Goal: Task Accomplishment & Management: Use online tool/utility

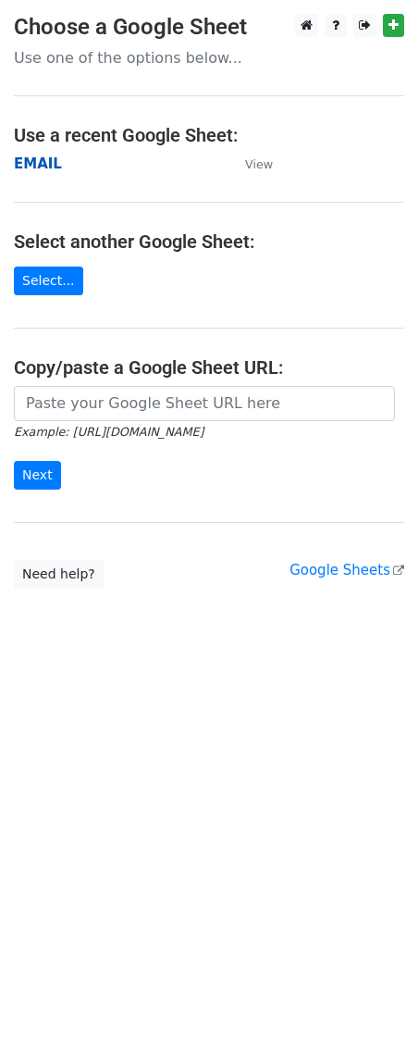
click at [38, 167] on strong "EMAIL" at bounding box center [38, 163] width 48 height 17
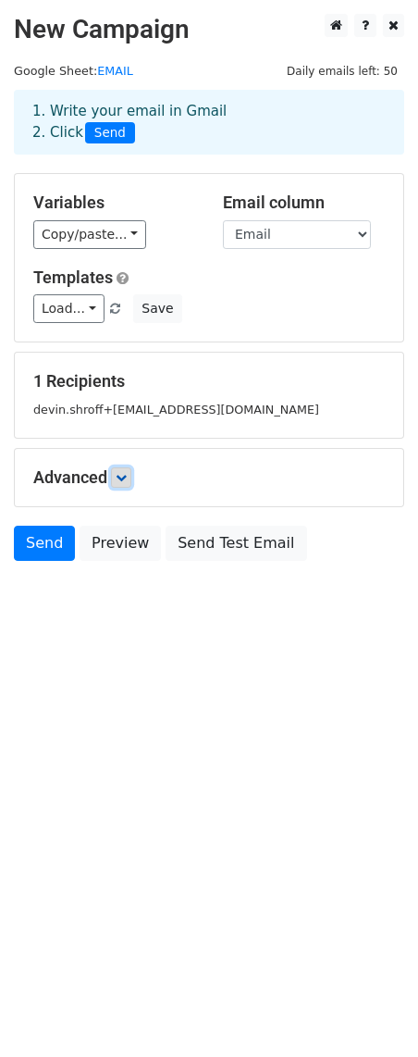
click at [127, 477] on icon at bounding box center [121, 477] width 11 height 11
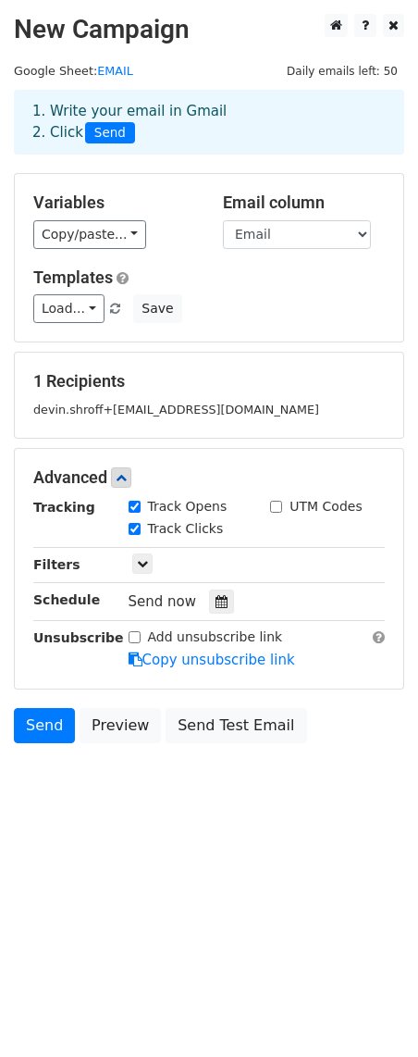
click at [277, 505] on input "UTM Codes" at bounding box center [276, 507] width 12 height 12
checkbox input "true"
click at [138, 565] on icon at bounding box center [142, 563] width 11 height 11
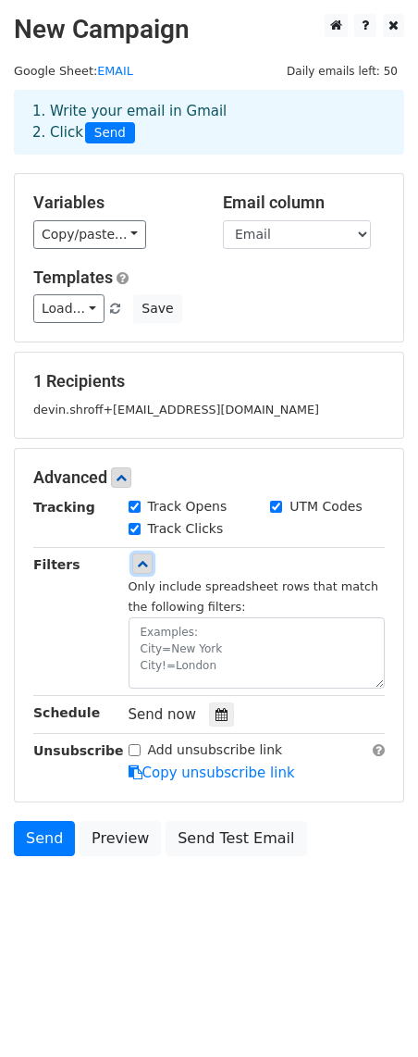
click at [138, 565] on icon at bounding box center [142, 563] width 11 height 11
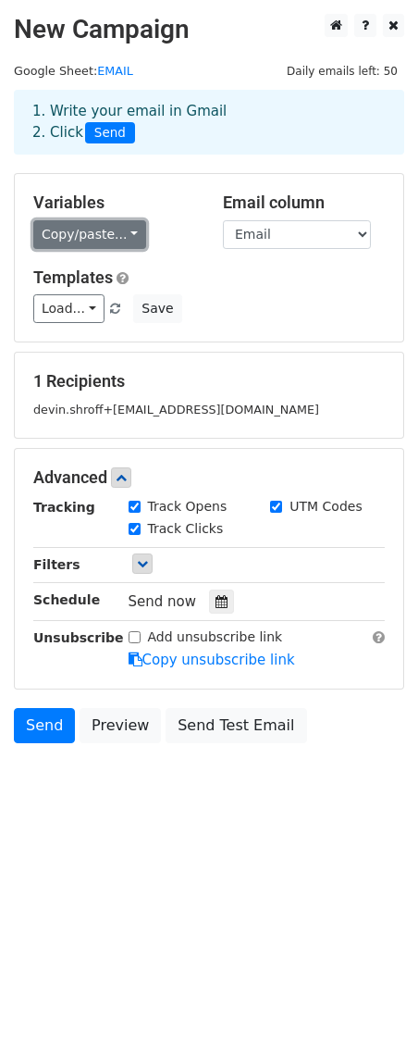
click at [75, 235] on link "Copy/paste..." at bounding box center [89, 234] width 113 height 29
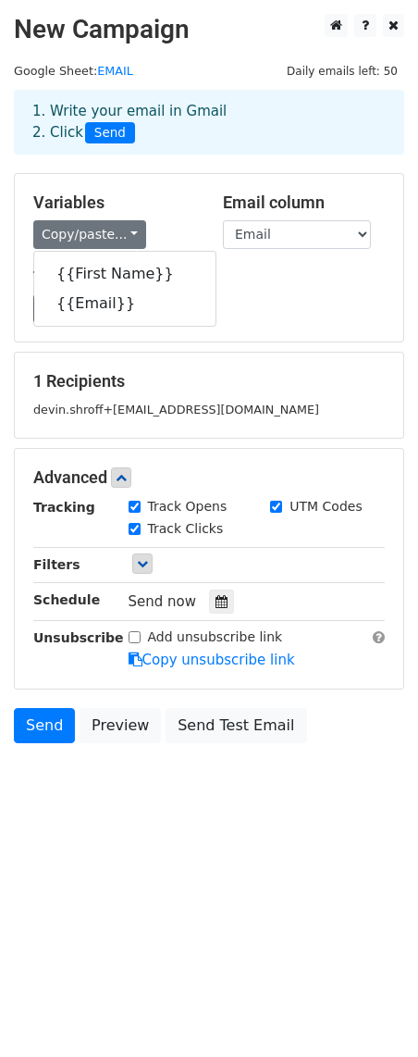
click at [254, 269] on h5 "Templates" at bounding box center [209, 277] width 352 height 20
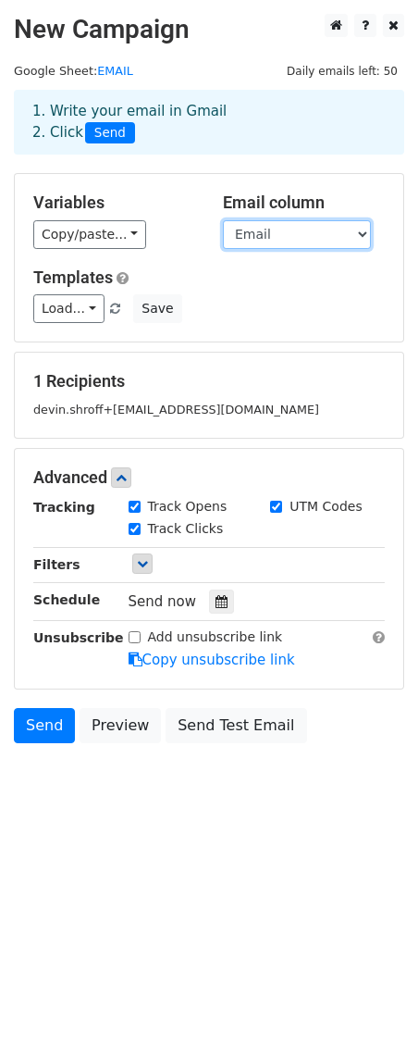
click at [257, 242] on select "First Name Email" at bounding box center [297, 234] width 148 height 29
click at [291, 229] on select "First Name Email" at bounding box center [297, 234] width 148 height 29
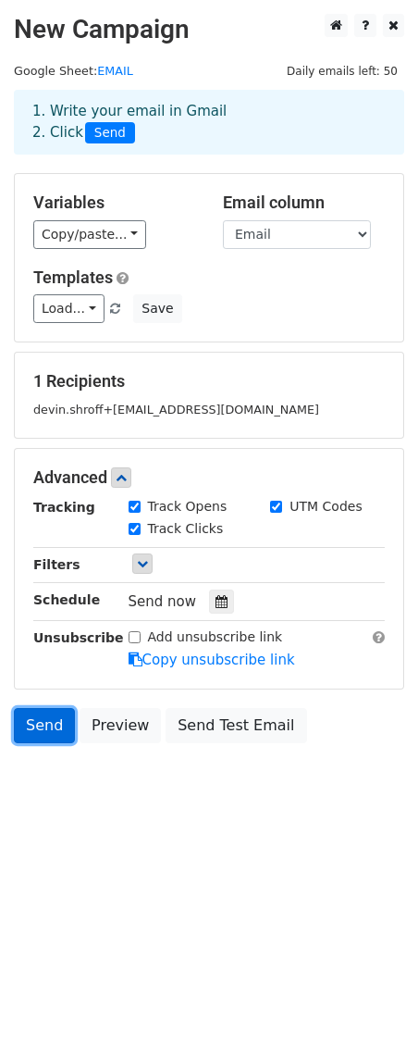
click at [32, 732] on link "Send" at bounding box center [44, 725] width 61 height 35
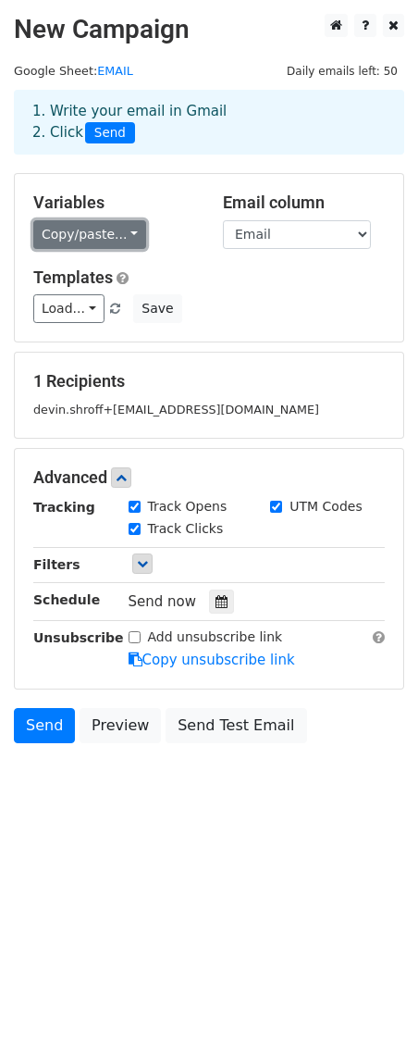
click at [83, 232] on link "Copy/paste..." at bounding box center [89, 234] width 113 height 29
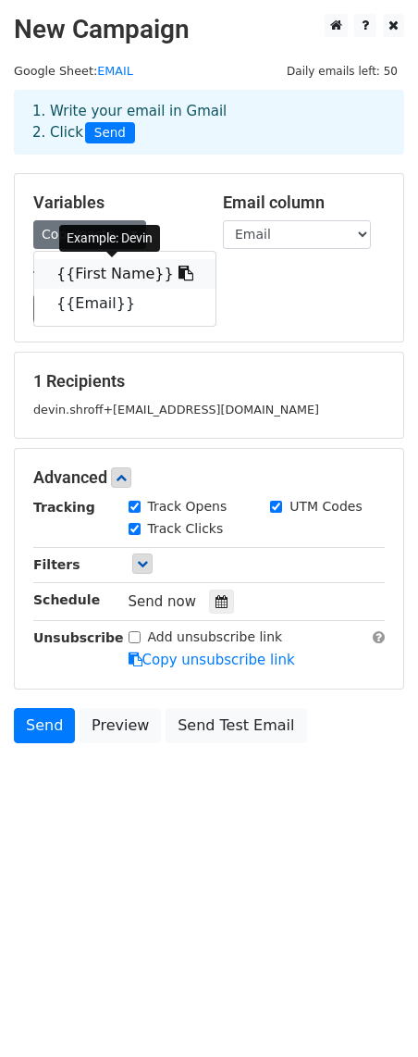
click at [98, 259] on link "{{First Name}}" at bounding box center [124, 274] width 181 height 30
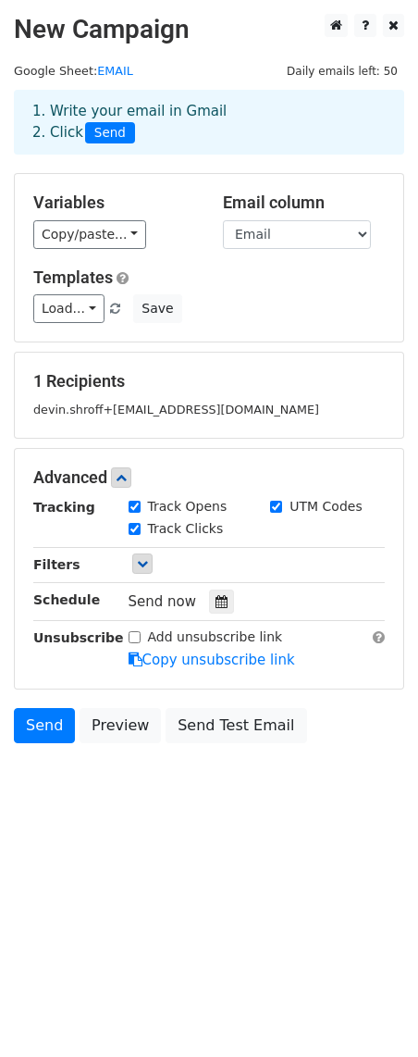
click at [75, 404] on small "devin.shroff+test@icloud.com" at bounding box center [176, 410] width 286 height 14
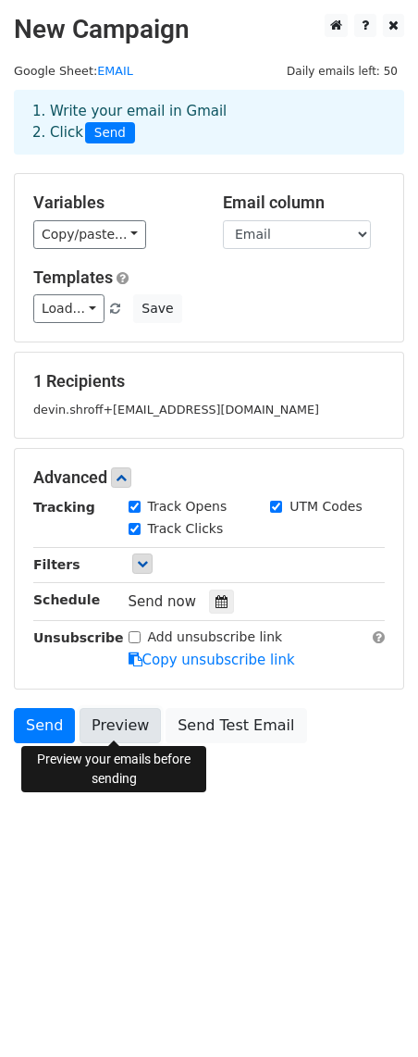
click at [130, 717] on link "Preview" at bounding box center [120, 725] width 81 height 35
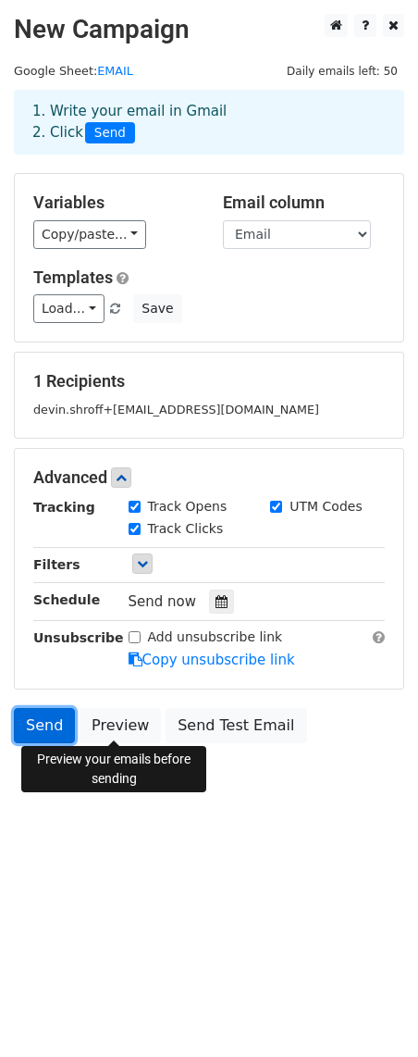
click at [54, 720] on link "Send" at bounding box center [44, 725] width 61 height 35
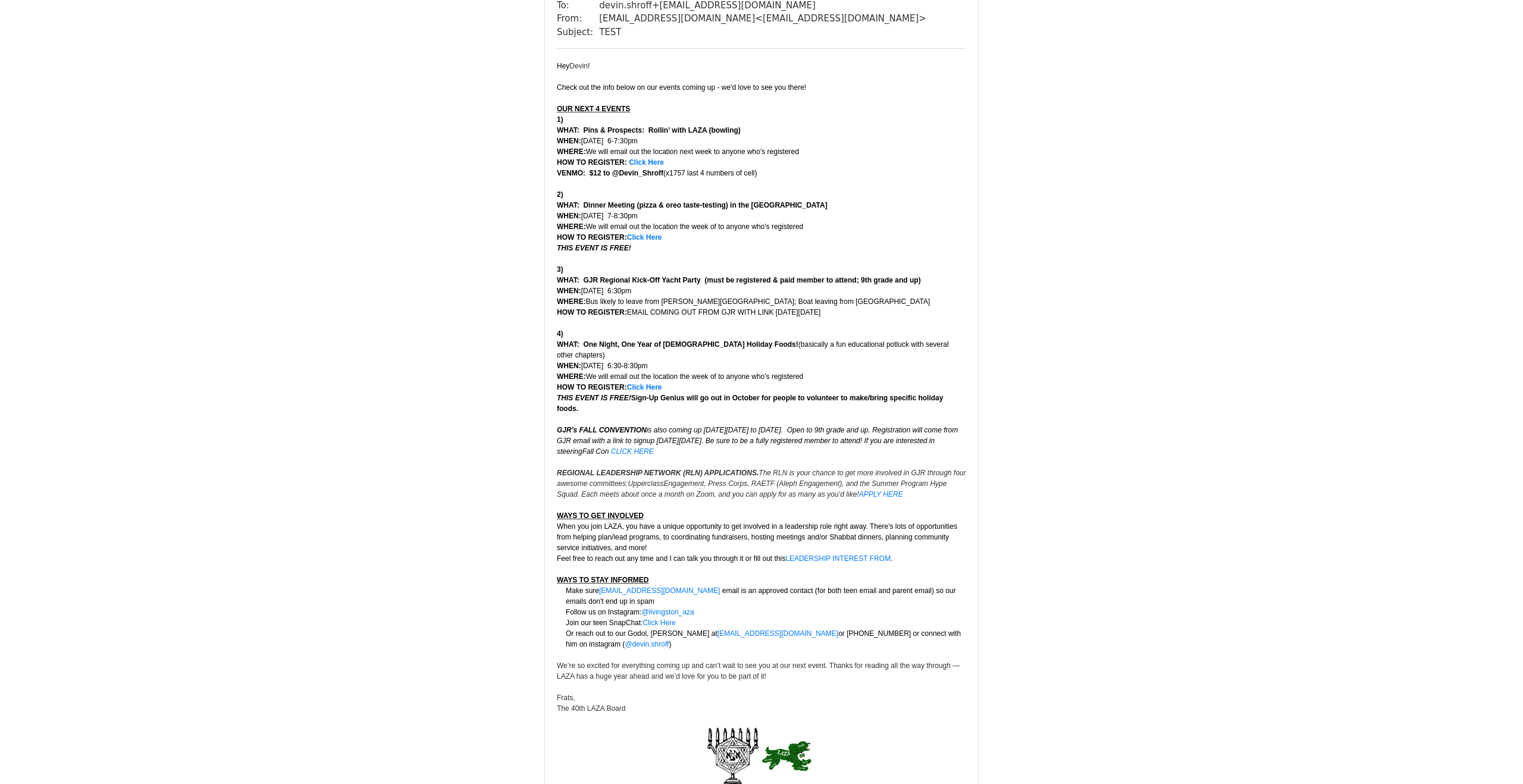
scroll to position [79, 0]
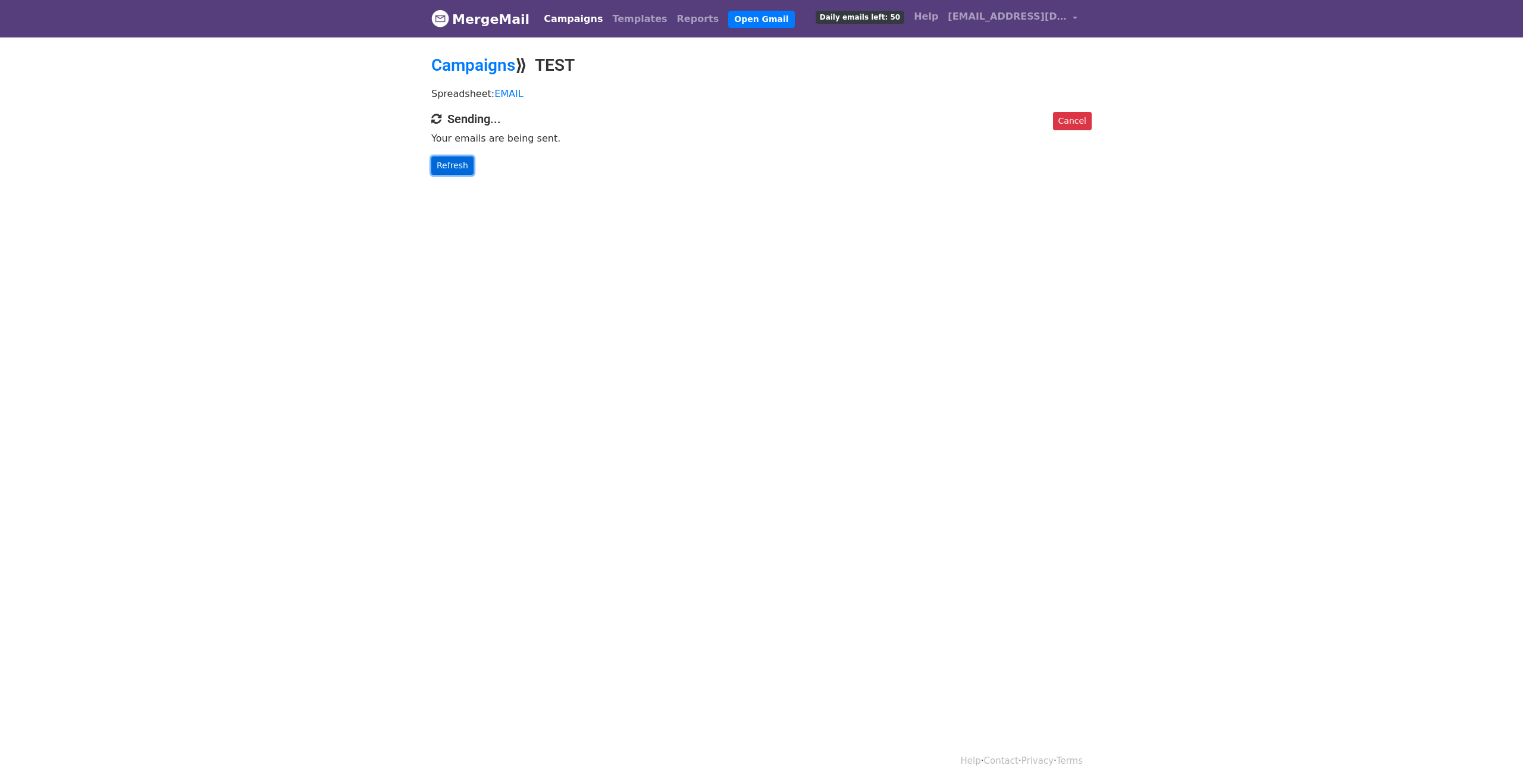
click at [455, 168] on link "Refresh" at bounding box center [453, 165] width 42 height 19
click at [434, 171] on link "Refresh" at bounding box center [453, 165] width 42 height 19
click at [450, 158] on link "Refresh" at bounding box center [453, 165] width 42 height 19
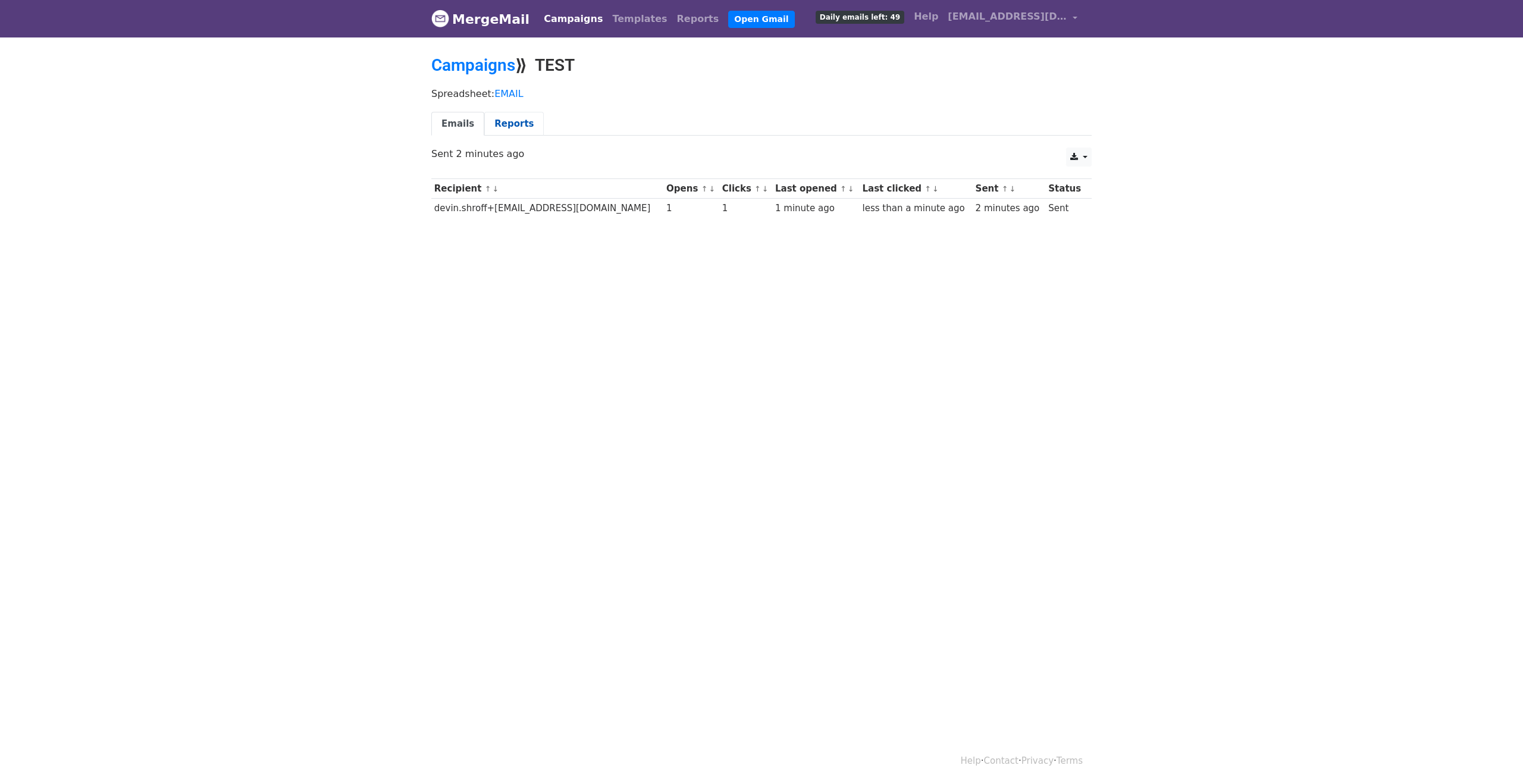
click at [514, 121] on link "Reports" at bounding box center [514, 124] width 60 height 24
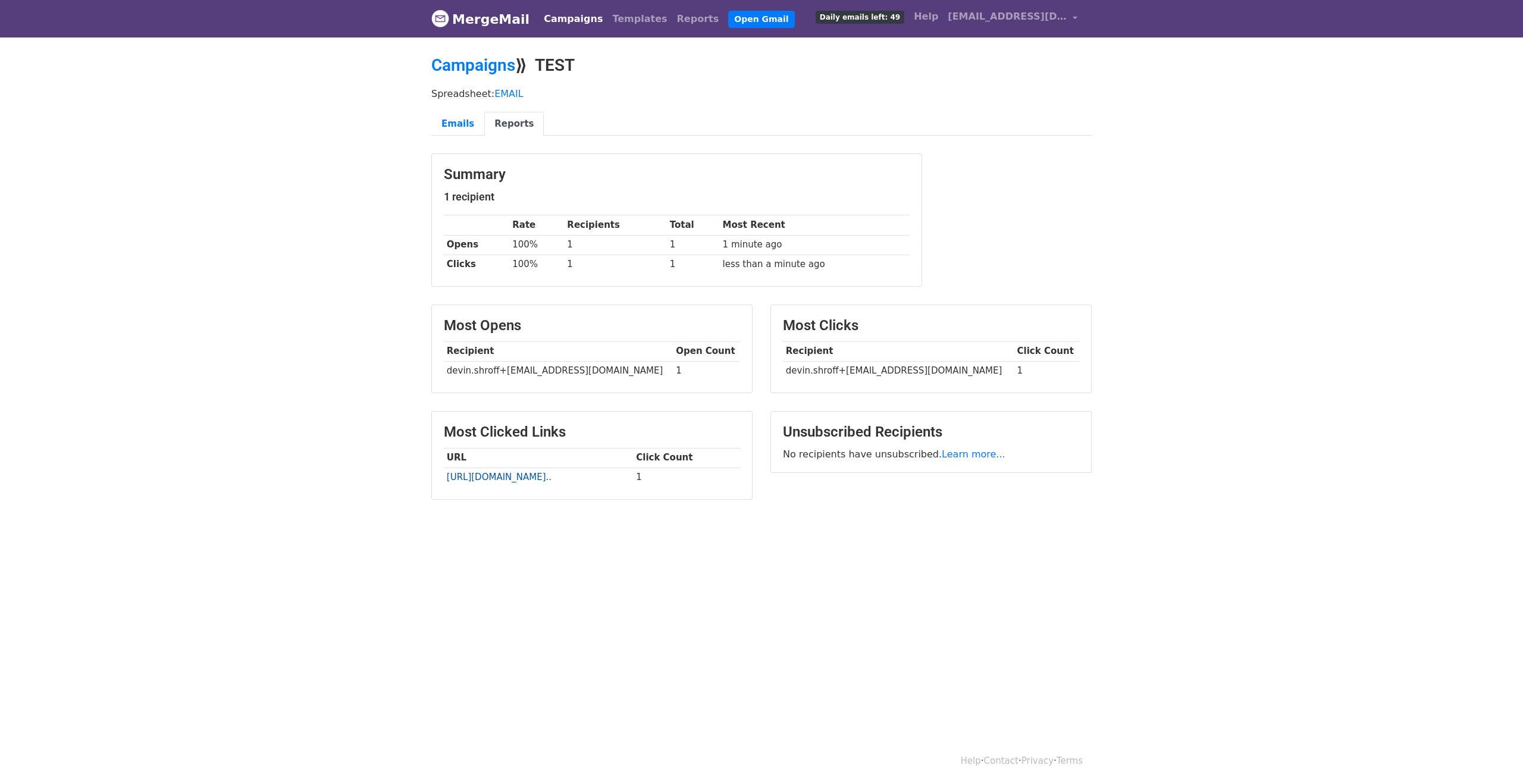
click at [552, 476] on link "https://forms.gle/s2gU8nv4c..." at bounding box center [499, 477] width 105 height 11
click at [773, 537] on body "MergeMail Campaigns Templates Reports Open Gmail Daily emails left: 49 Help sde…" at bounding box center [761, 280] width 1523 height 559
click at [458, 122] on link "Emails" at bounding box center [458, 124] width 53 height 24
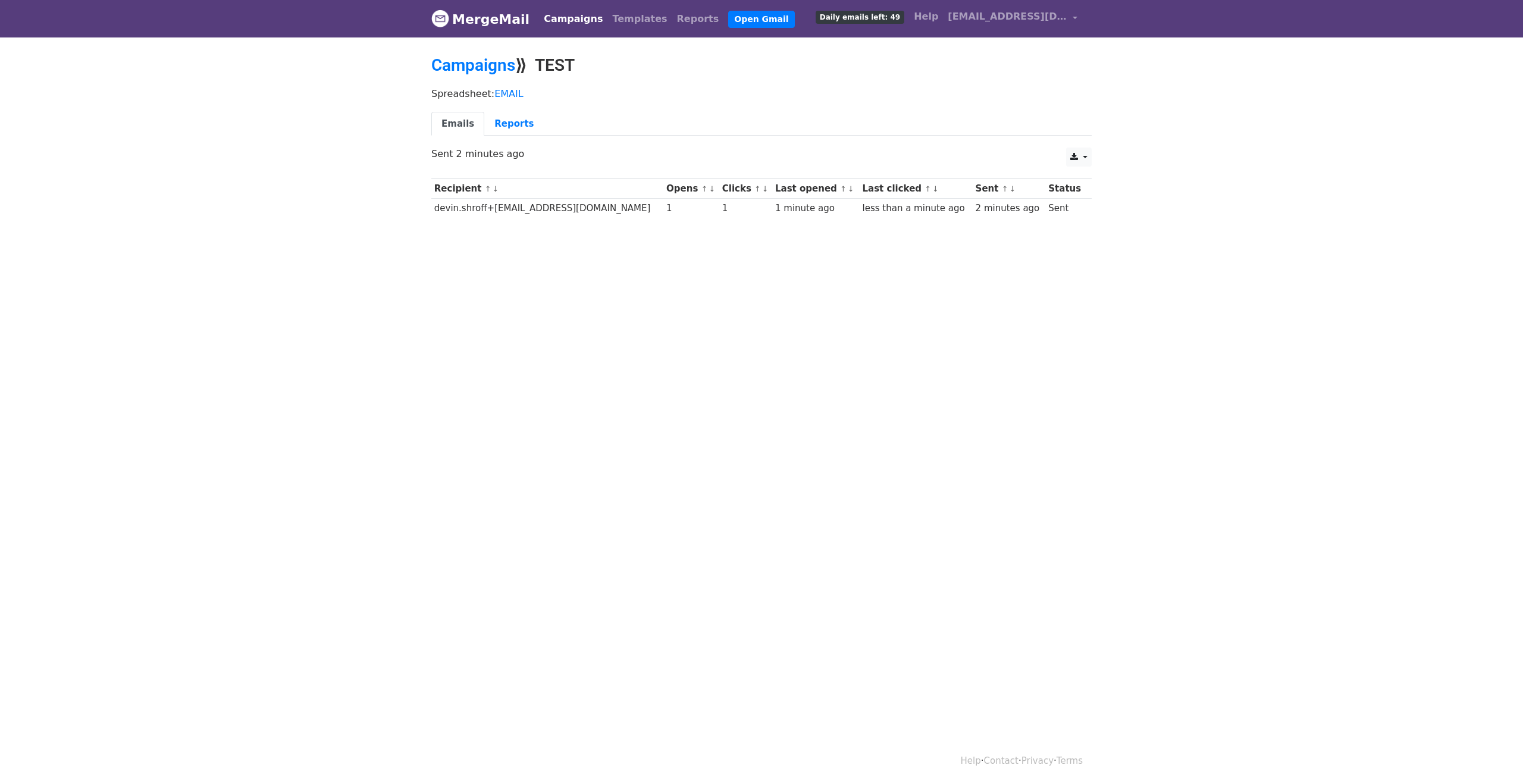
click at [546, 17] on link "Campaigns" at bounding box center [573, 19] width 68 height 24
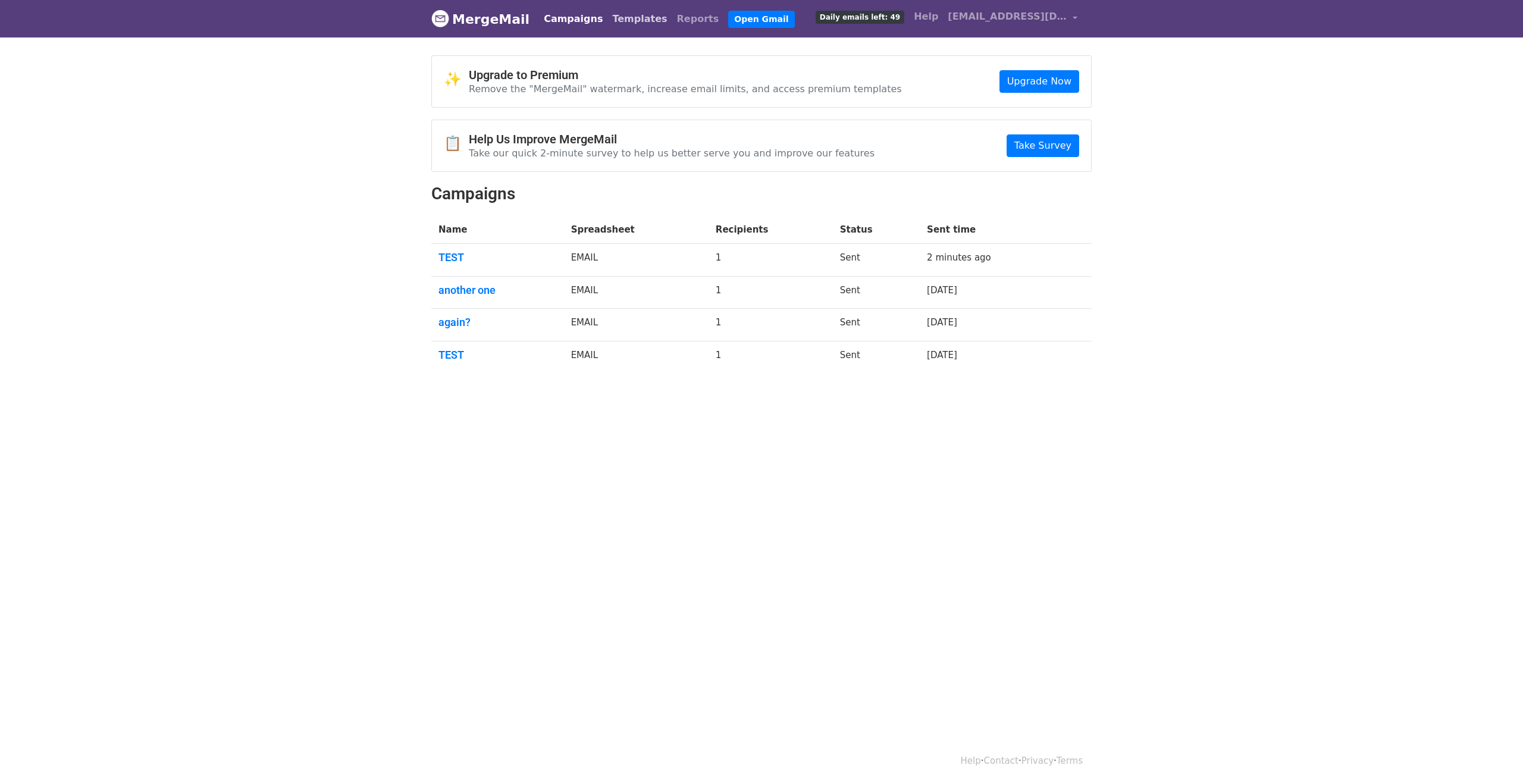
click at [617, 18] on link "Templates" at bounding box center [640, 19] width 64 height 24
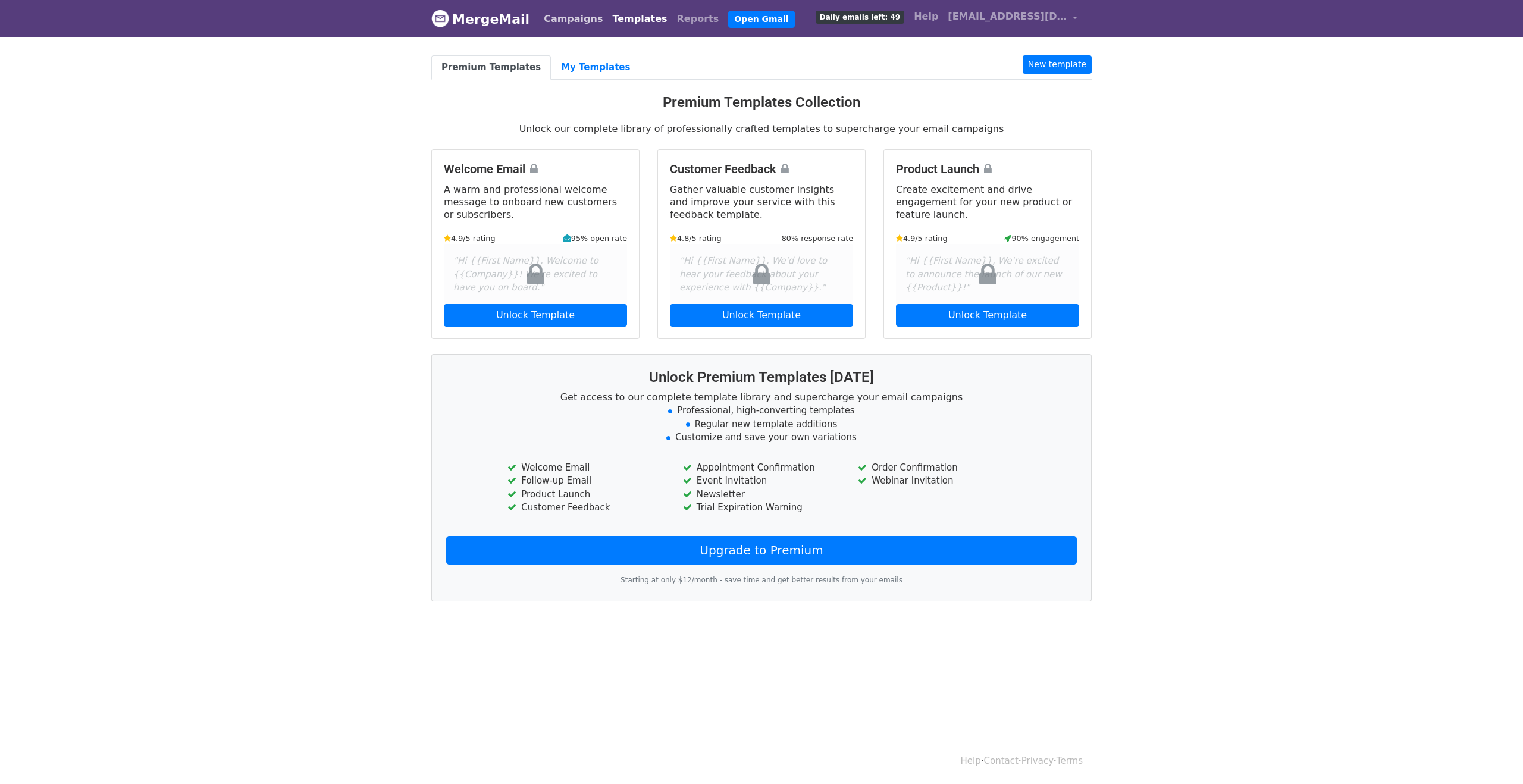
click at [547, 22] on link "Campaigns" at bounding box center [573, 19] width 68 height 24
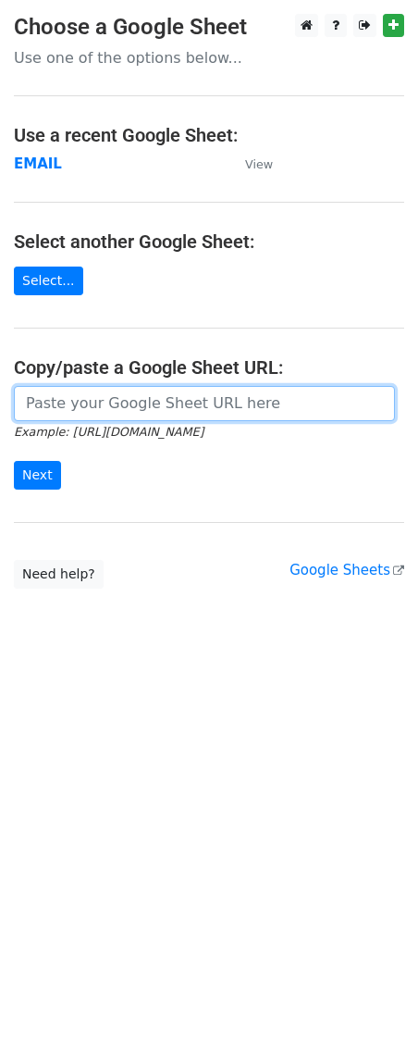
click at [120, 402] on input "url" at bounding box center [204, 403] width 381 height 35
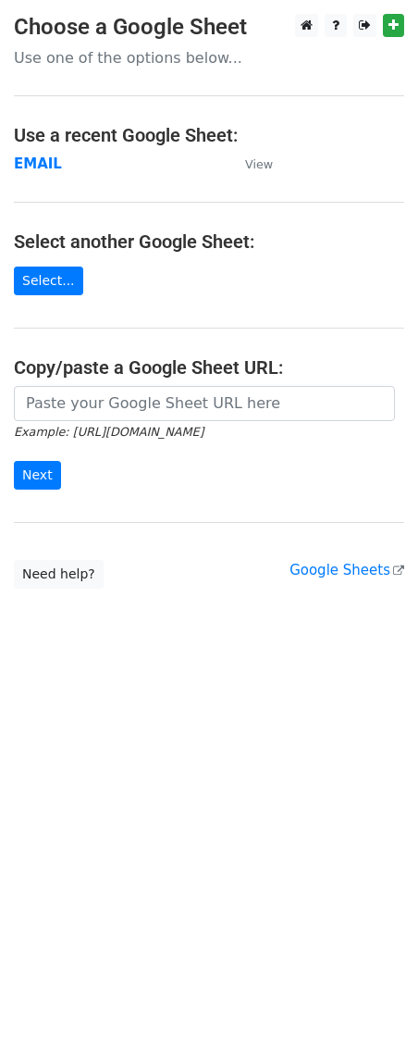
click at [118, 538] on main "Choose a Google Sheet Use one of the options below... Use a recent Google Sheet…" at bounding box center [209, 301] width 418 height 575
click at [308, 24] on icon at bounding box center [307, 25] width 12 height 13
click at [59, 169] on td "EMAIL" at bounding box center [120, 164] width 213 height 21
click at [40, 167] on strong "EMAIL" at bounding box center [38, 163] width 48 height 17
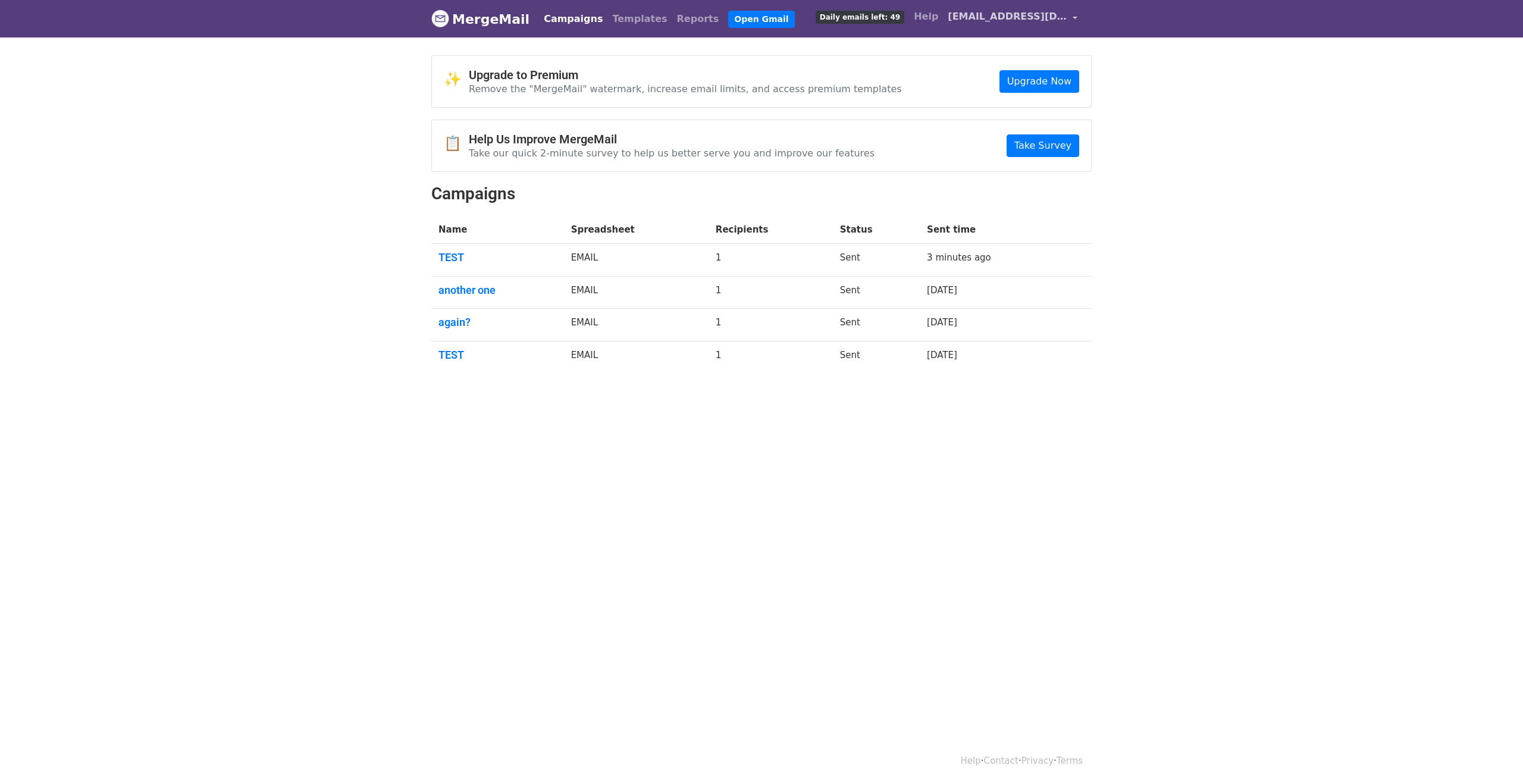
click at [1065, 19] on span "sdevinoa@gmail.com" at bounding box center [1007, 17] width 119 height 14
click at [880, 111] on div "✨ Upgrade to Premium Remove the "MergeMail" watermark, increase email limits, a…" at bounding box center [761, 218] width 678 height 327
click at [1013, 16] on span "sdevinoa@gmail.com" at bounding box center [1007, 17] width 119 height 14
click at [890, 66] on div "✨ Upgrade to Premium Remove the "MergeMail" watermark, increase email limits, a…" at bounding box center [761, 82] width 659 height 51
click at [1070, 18] on link "sdevinoa@gmail.com" at bounding box center [1013, 18] width 140 height 28
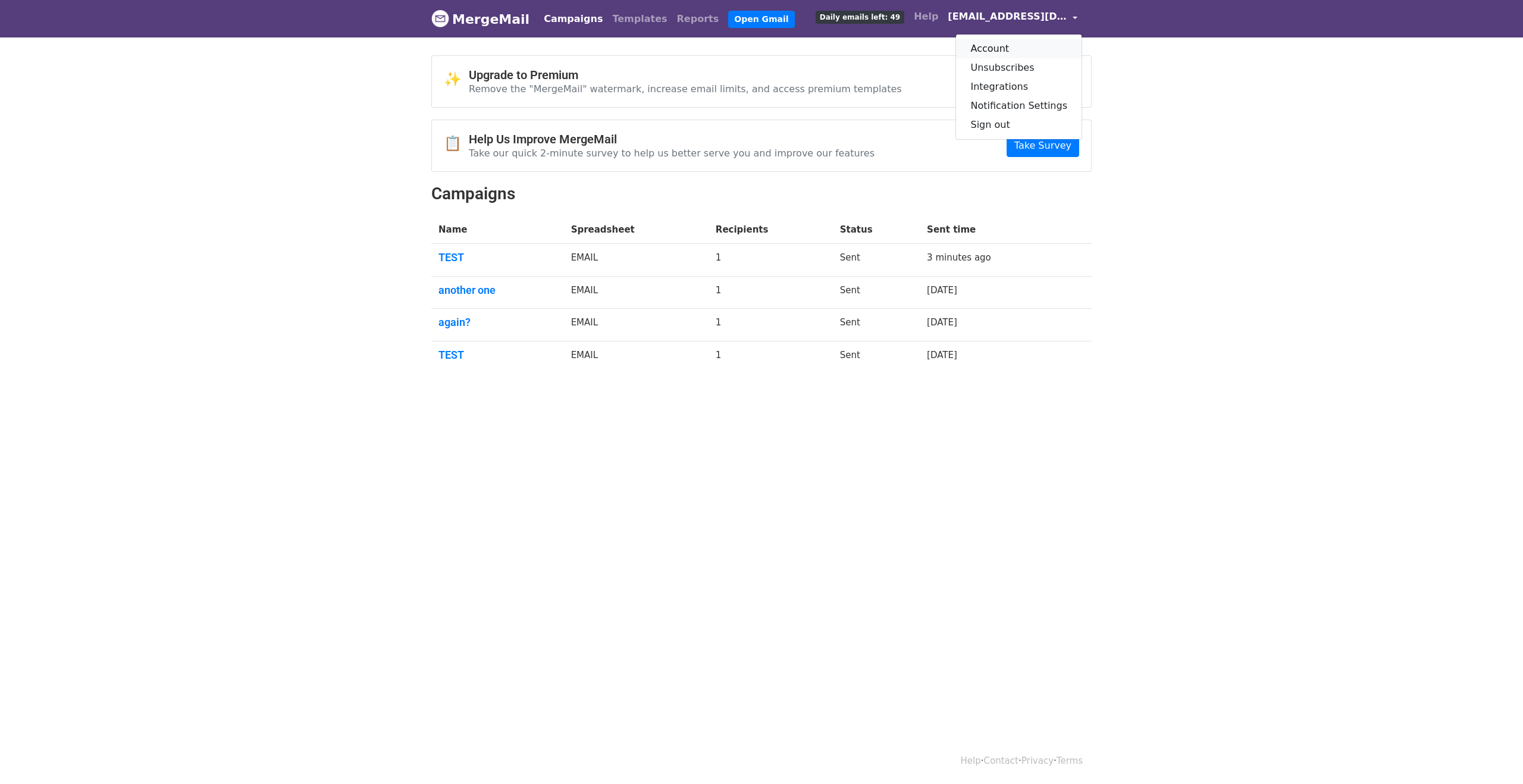
click at [999, 49] on link "Account" at bounding box center [1018, 49] width 125 height 19
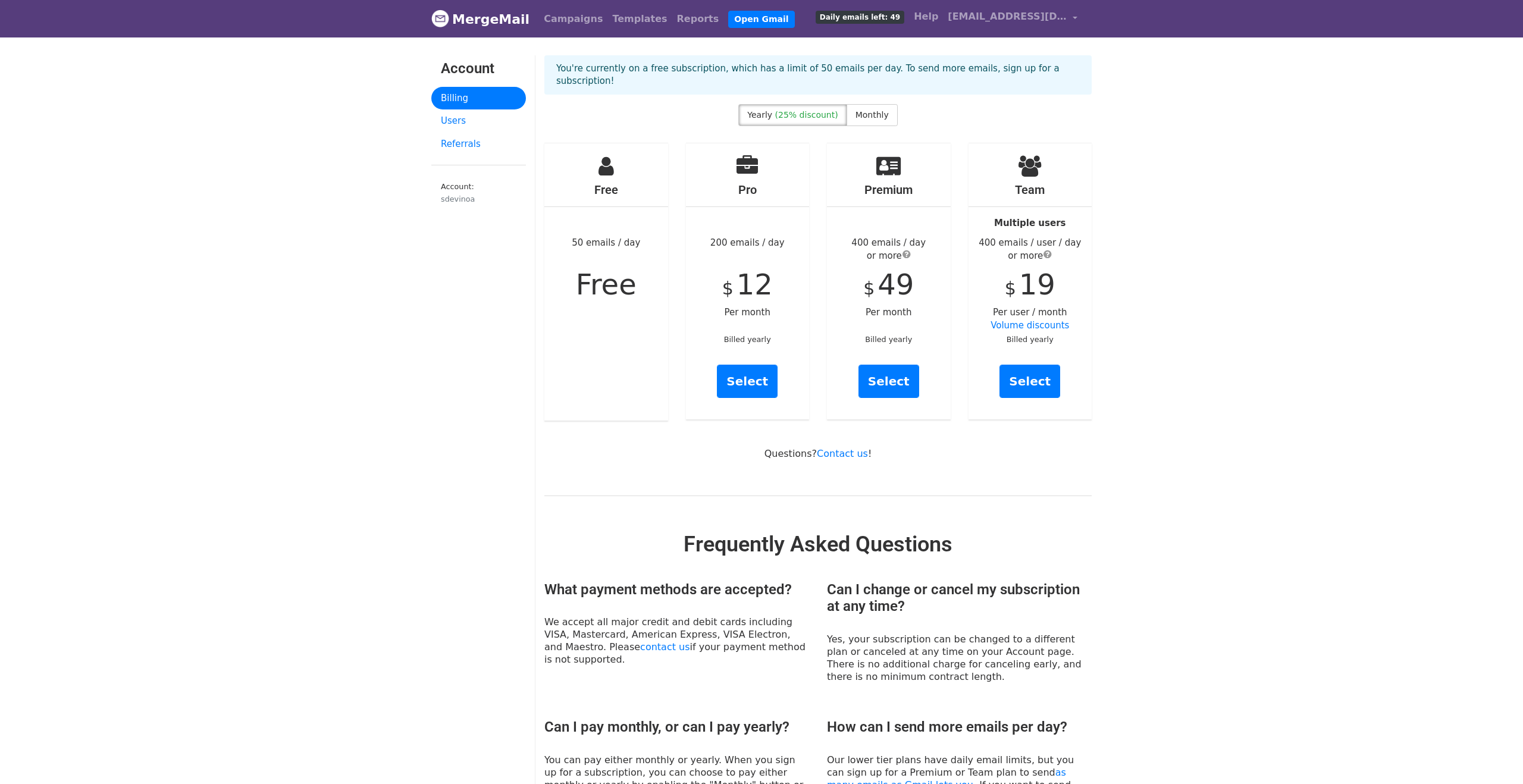
click at [494, 19] on link "MergeMail" at bounding box center [480, 19] width 98 height 25
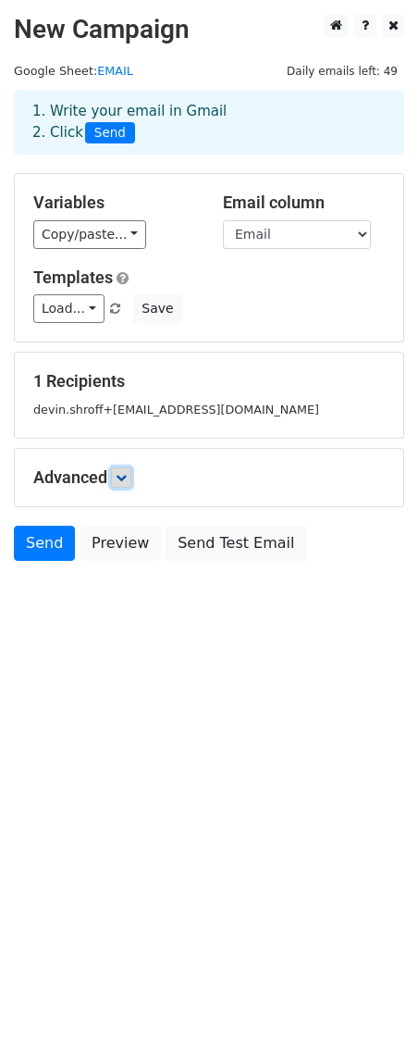
click at [130, 477] on link at bounding box center [121, 477] width 20 height 20
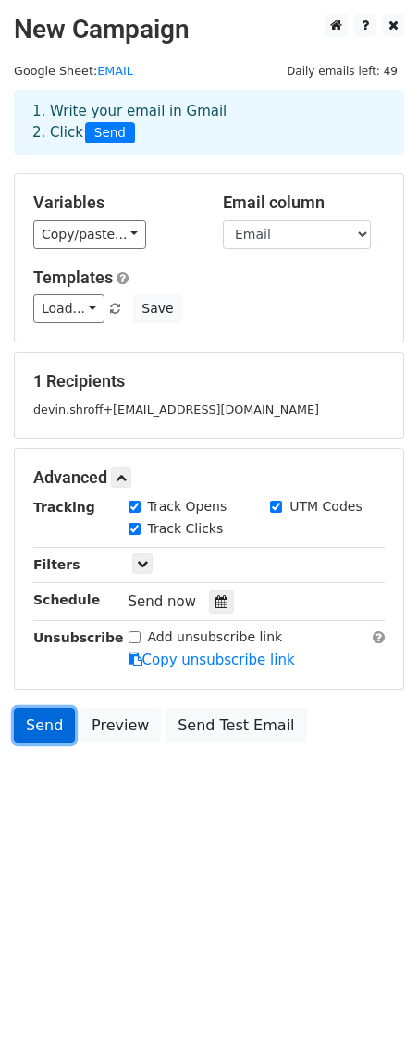
click at [45, 720] on link "Send" at bounding box center [44, 725] width 61 height 35
click at [38, 731] on link "Send" at bounding box center [44, 725] width 61 height 35
click at [52, 723] on link "Send" at bounding box center [44, 725] width 61 height 35
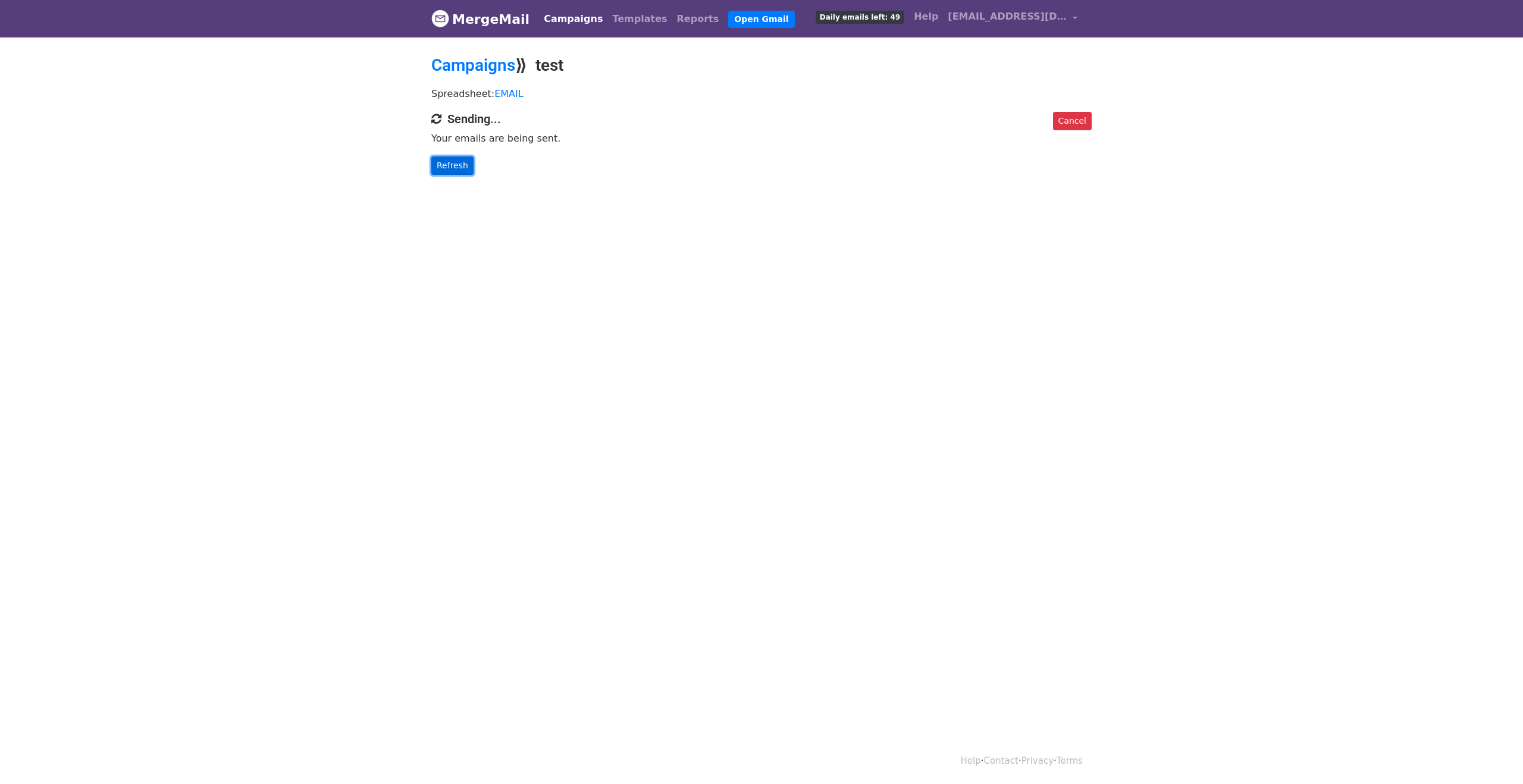
click at [457, 164] on link "Refresh" at bounding box center [453, 165] width 42 height 19
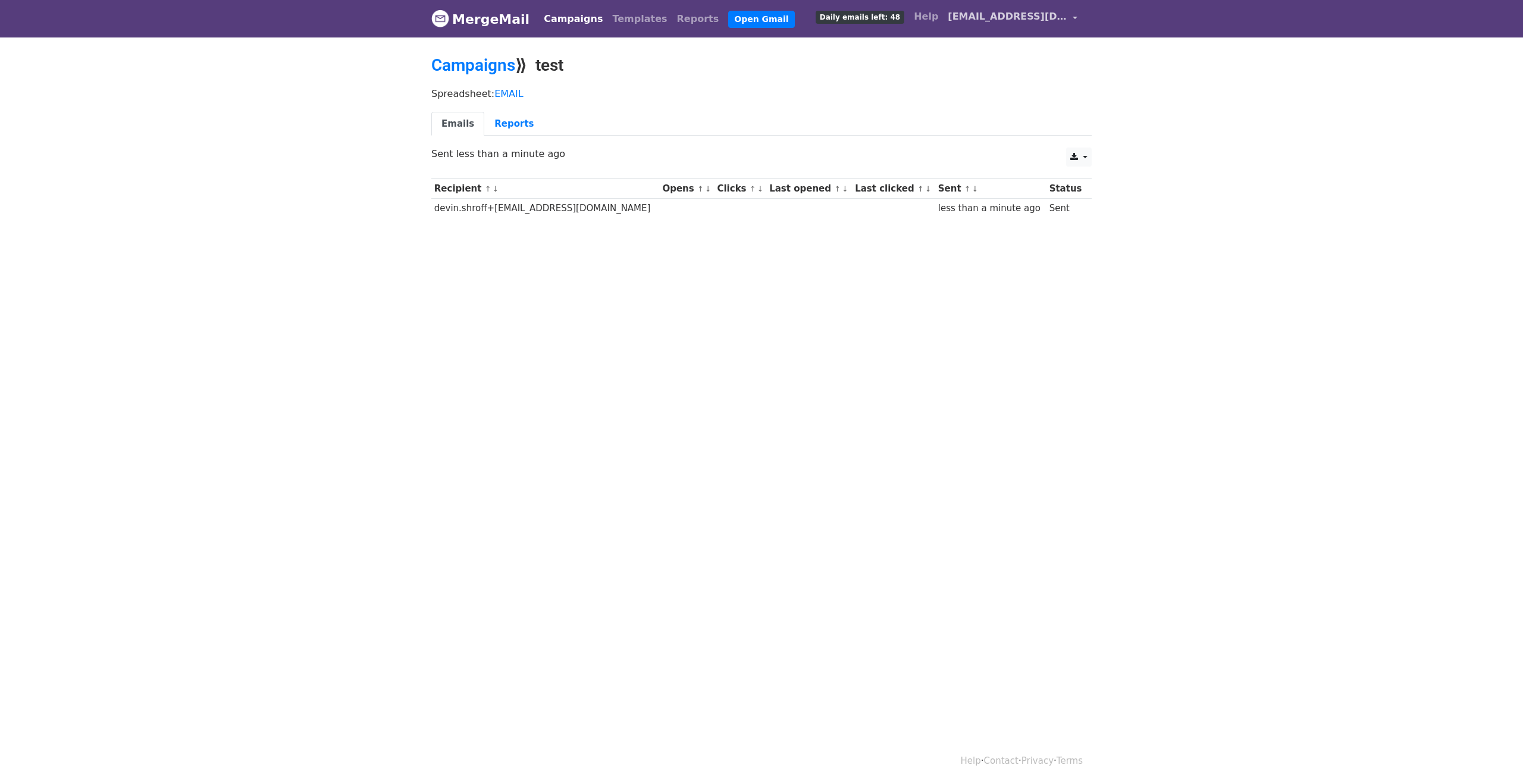
click at [1051, 20] on span "[EMAIL_ADDRESS][DOMAIN_NAME]" at bounding box center [1007, 17] width 119 height 14
click at [1191, 260] on body "MergeMail Campaigns Templates Reports Open Gmail Daily emails left: 48 Help sde…" at bounding box center [761, 137] width 1523 height 274
click at [904, 17] on span "Daily emails left: 48" at bounding box center [860, 17] width 89 height 13
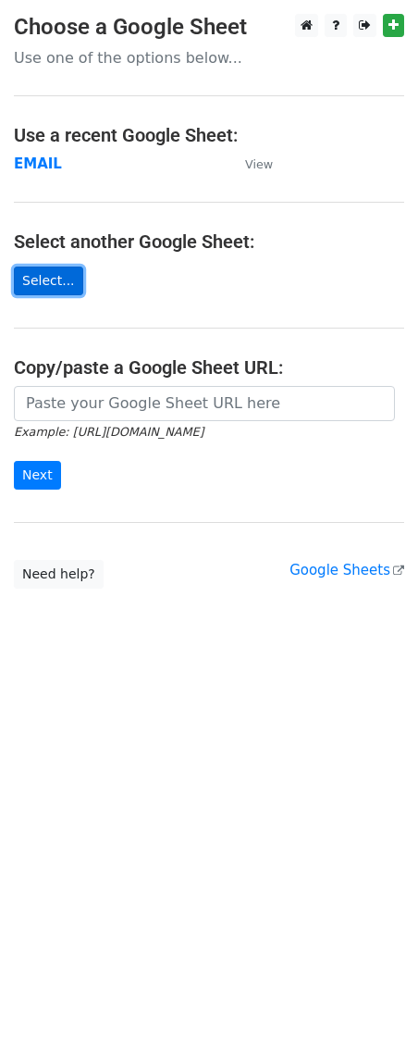
click at [50, 279] on link "Select..." at bounding box center [48, 280] width 69 height 29
click at [110, 420] on form "Example: [URL][DOMAIN_NAME] Next" at bounding box center [209, 438] width 390 height 104
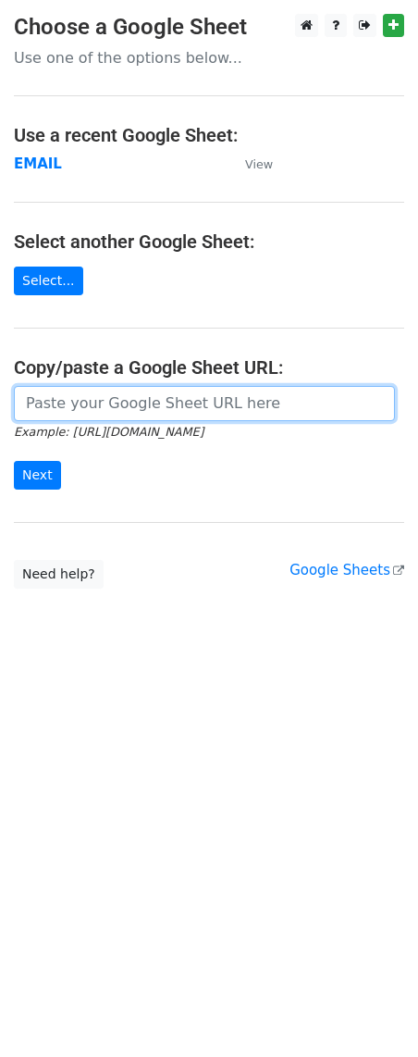
click at [84, 415] on input "url" at bounding box center [204, 403] width 381 height 35
paste input "[URL][DOMAIN_NAME]"
type input "[URL][DOMAIN_NAME]"
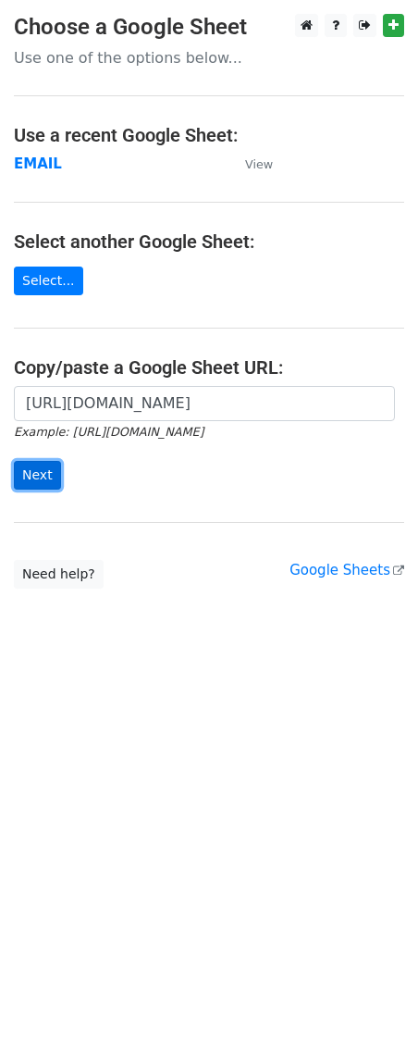
click at [46, 466] on input "Next" at bounding box center [37, 475] width 47 height 29
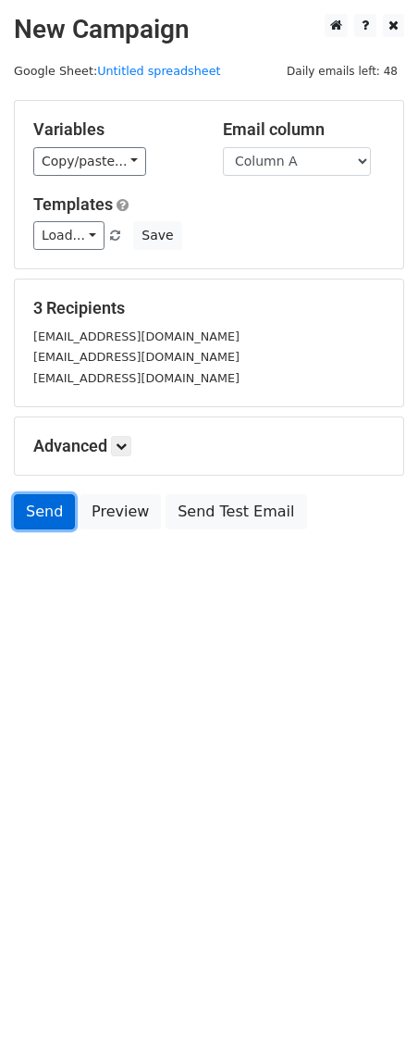
click at [33, 525] on link "Send" at bounding box center [44, 511] width 61 height 35
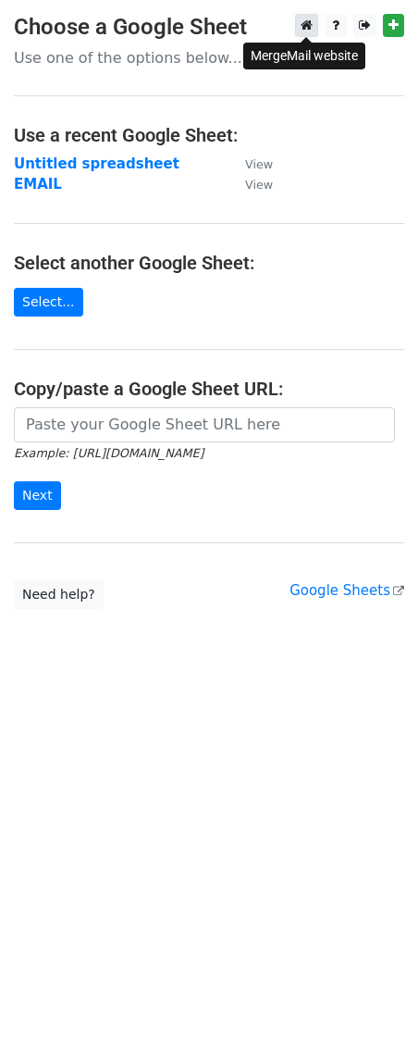
click at [308, 26] on icon at bounding box center [307, 25] width 12 height 13
